Goal: Communication & Community: Answer question/provide support

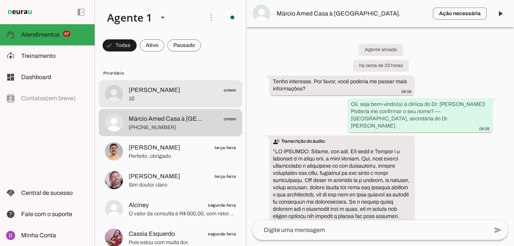
click at [151, 89] on span "[PERSON_NAME]" at bounding box center [154, 89] width 51 height 9
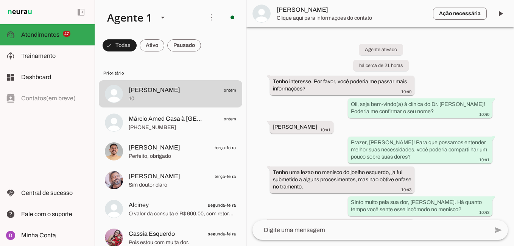
scroll to position [756, 0]
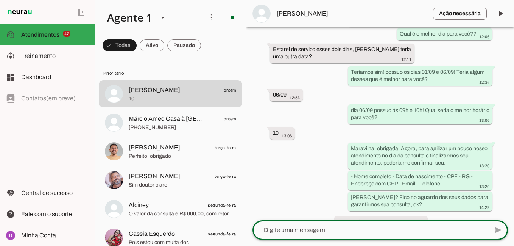
click at [349, 233] on textarea at bounding box center [370, 229] width 236 height 9
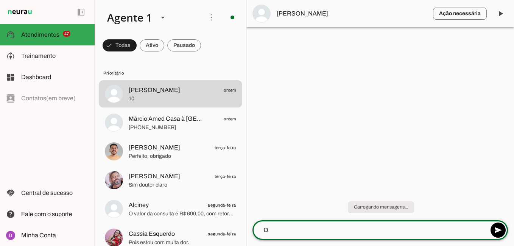
scroll to position [0, 0]
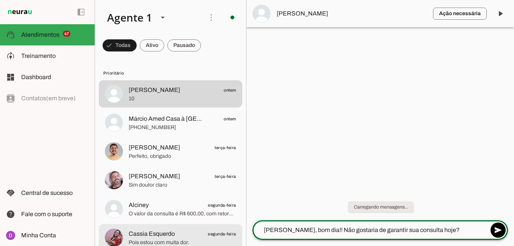
type textarea "[PERSON_NAME], bom dia!! Não gostaria de garantir sua consulta hoje?"
type md-outlined-text-field "[PERSON_NAME], bom dia!! Não gostaria de garantir sua consulta hoje?"
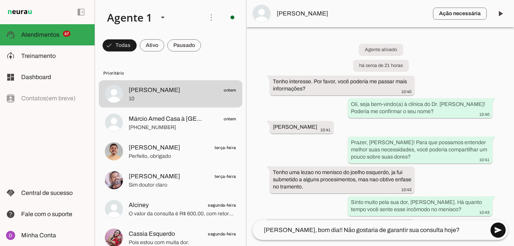
click at [500, 233] on span at bounding box center [498, 230] width 18 height 18
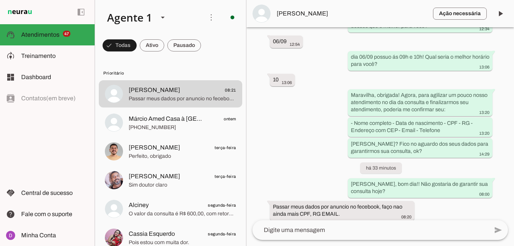
scroll to position [818, 0]
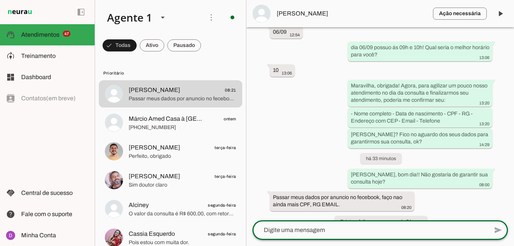
click at [349, 230] on textarea at bounding box center [370, 229] width 236 height 9
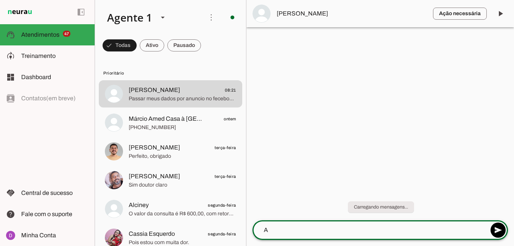
scroll to position [0, 0]
click at [422, 232] on textarea "[PERSON_NAME], caso prefira pode ser seu nome completo," at bounding box center [370, 229] width 236 height 9
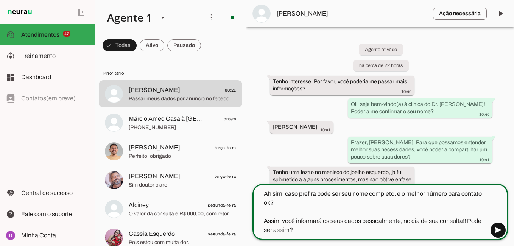
type textarea "Ah sim, caso prefira pode ser seu nome completo, e o melhor número para contato…"
type md-outlined-text-field "Ah sim, caso prefira pode ser seu nome completo, e o melhor número para contato…"
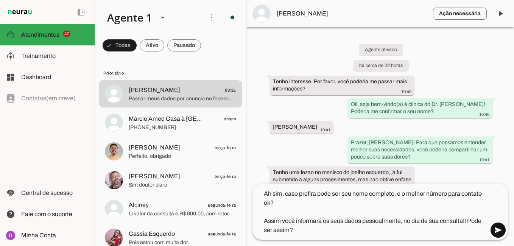
click at [491, 229] on span at bounding box center [498, 230] width 18 height 18
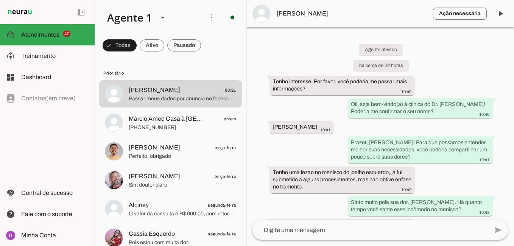
click at [367, 134] on div "Agente ativado há cerca de 22 horas Tenho interesse. Por favor, você poderia me…" at bounding box center [379, 123] width 267 height 193
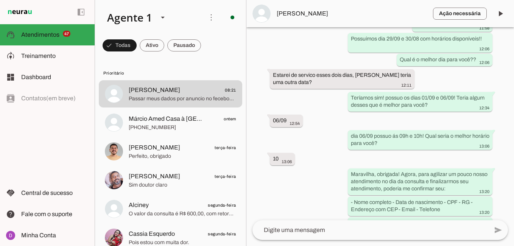
scroll to position [862, 0]
